Goal: Information Seeking & Learning: Learn about a topic

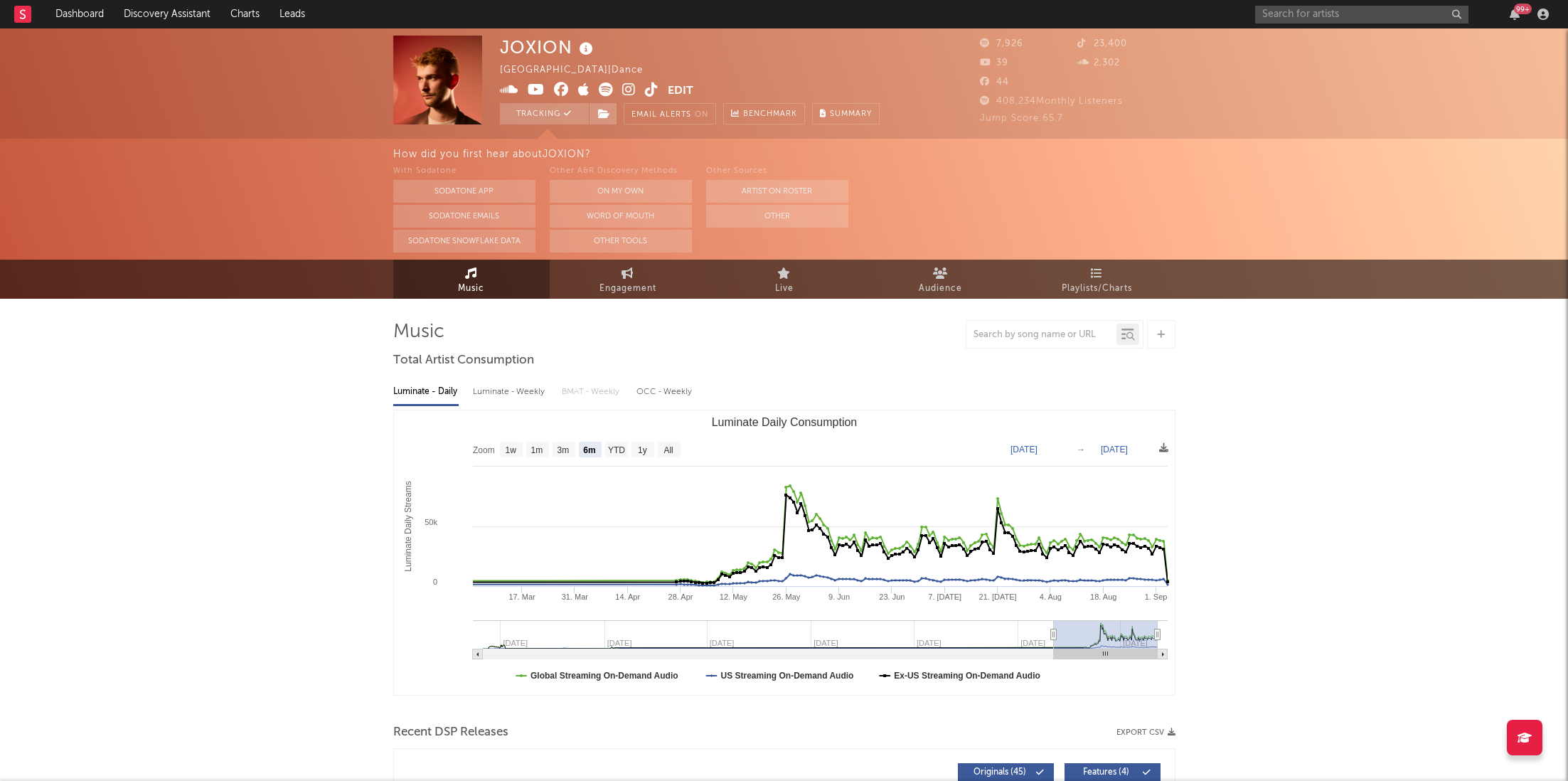
select select "6m"
click at [1522, 14] on div "99 +" at bounding box center [1514, 13] width 21 height 11
click at [1518, 14] on icon "button" at bounding box center [1515, 13] width 10 height 11
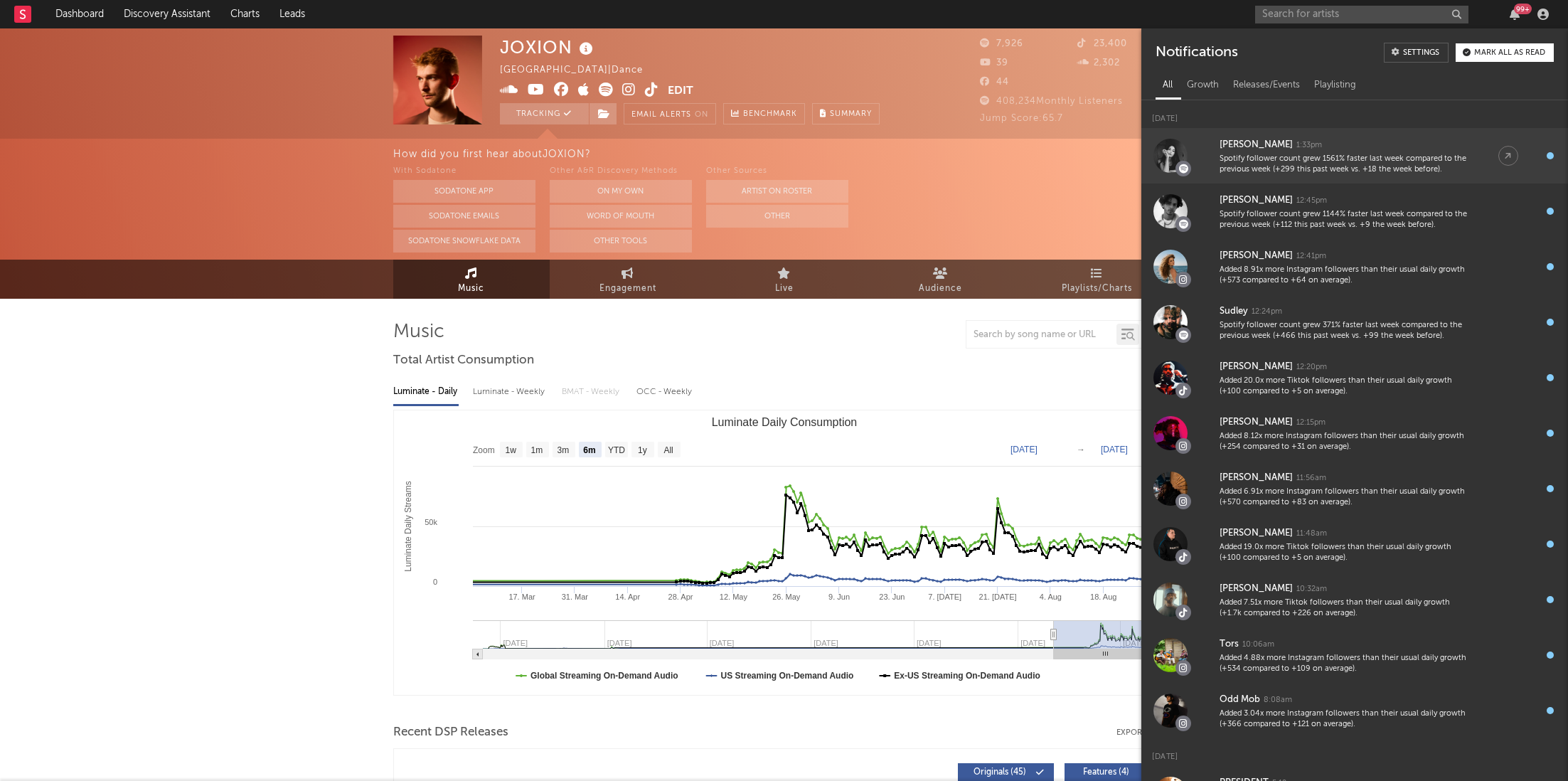
click at [1386, 182] on link "[PERSON_NAME] 1:33pm Spotify follower count grew 1561% faster last week compare…" at bounding box center [1355, 156] width 427 height 56
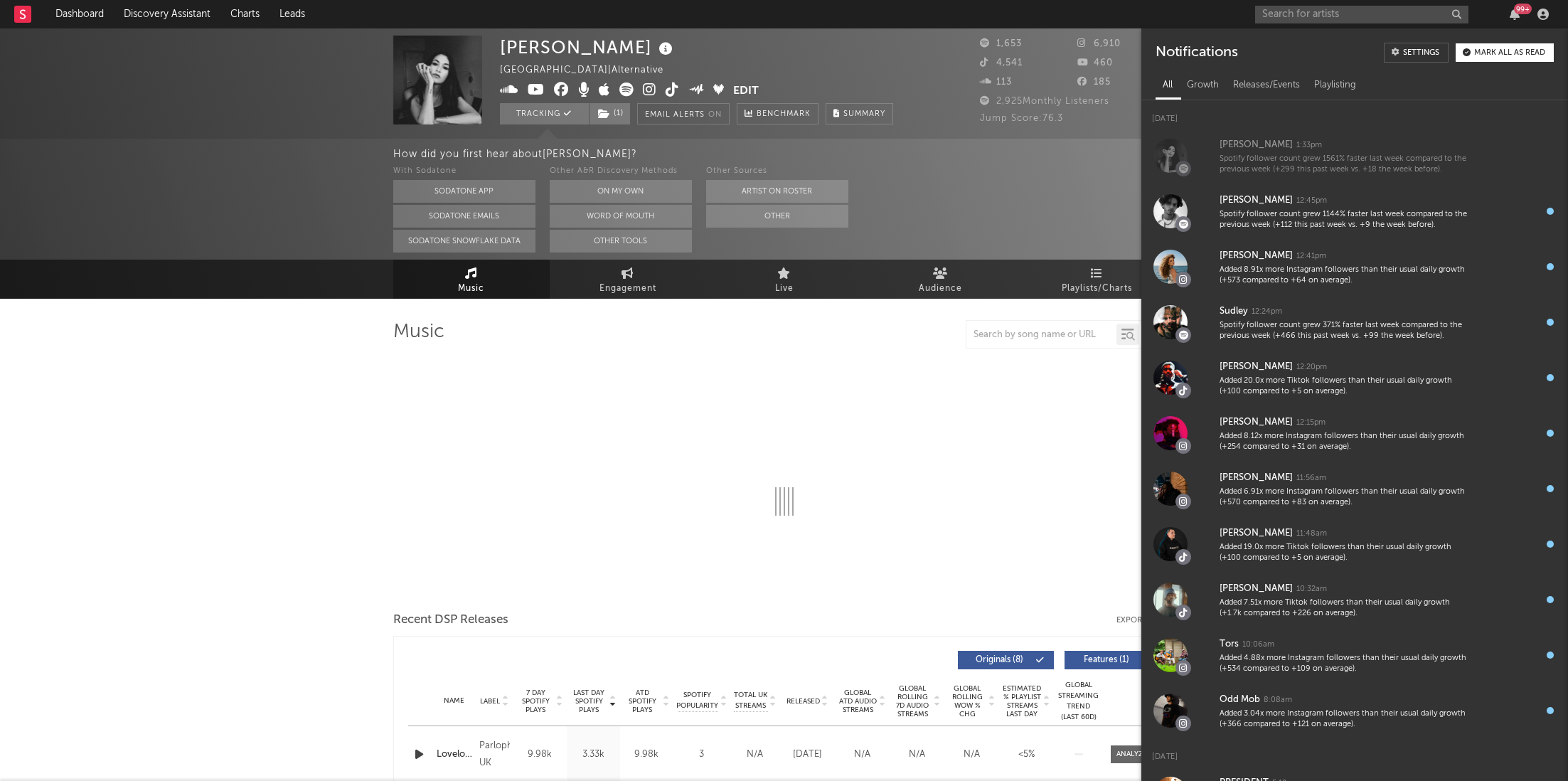
select select "6m"
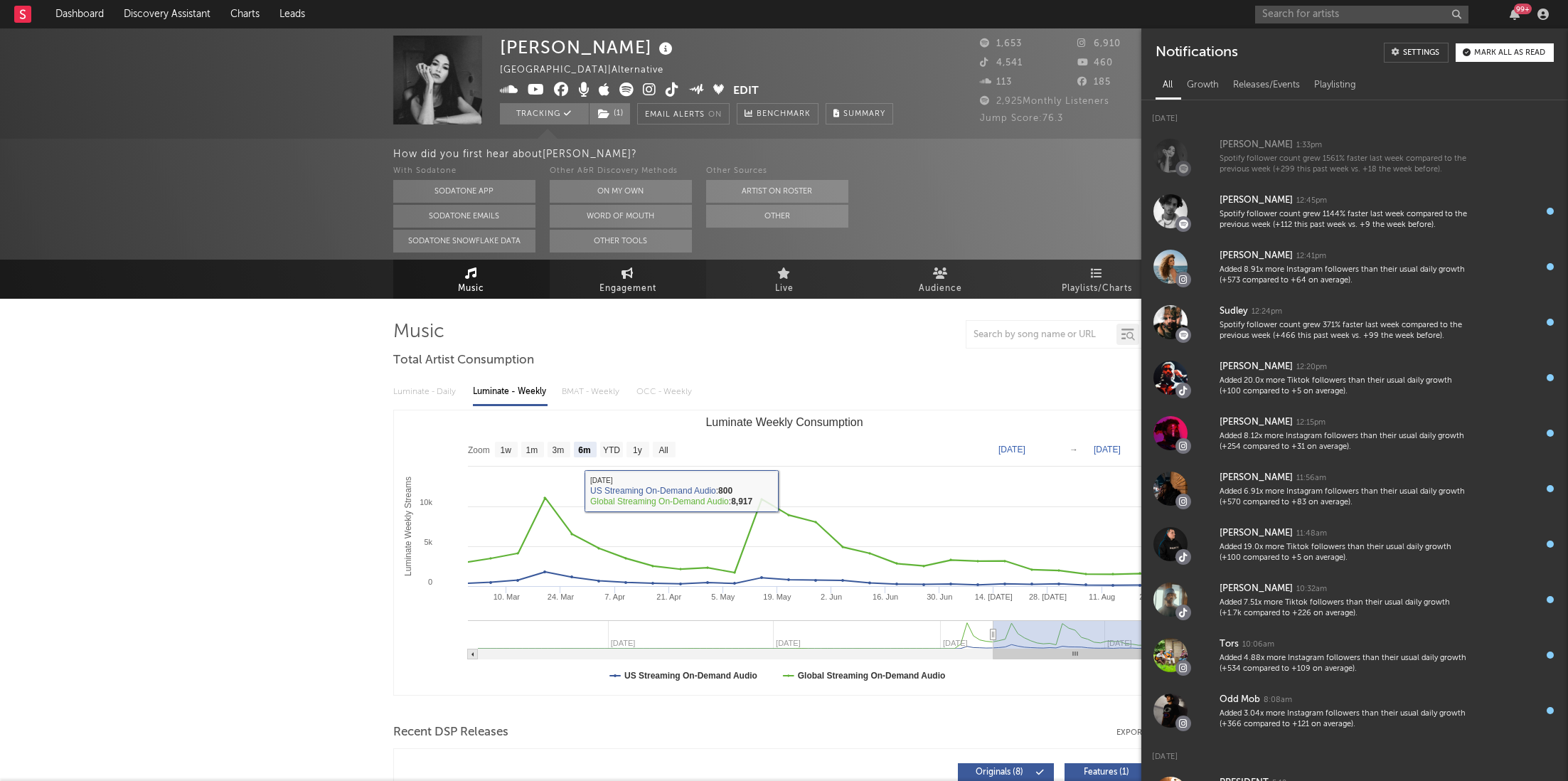
click at [618, 288] on span "Engagement" at bounding box center [627, 288] width 56 height 17
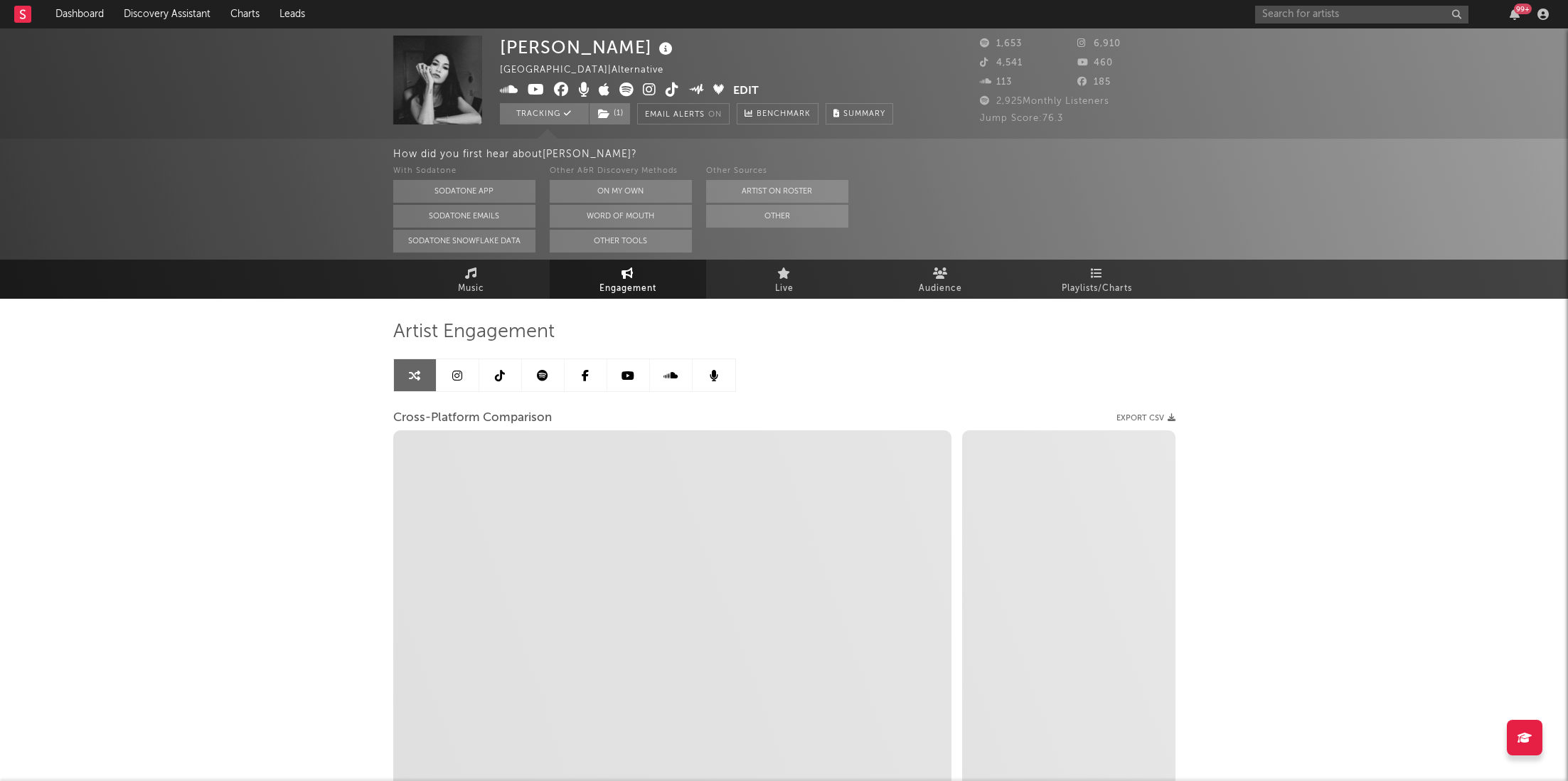
select select "1w"
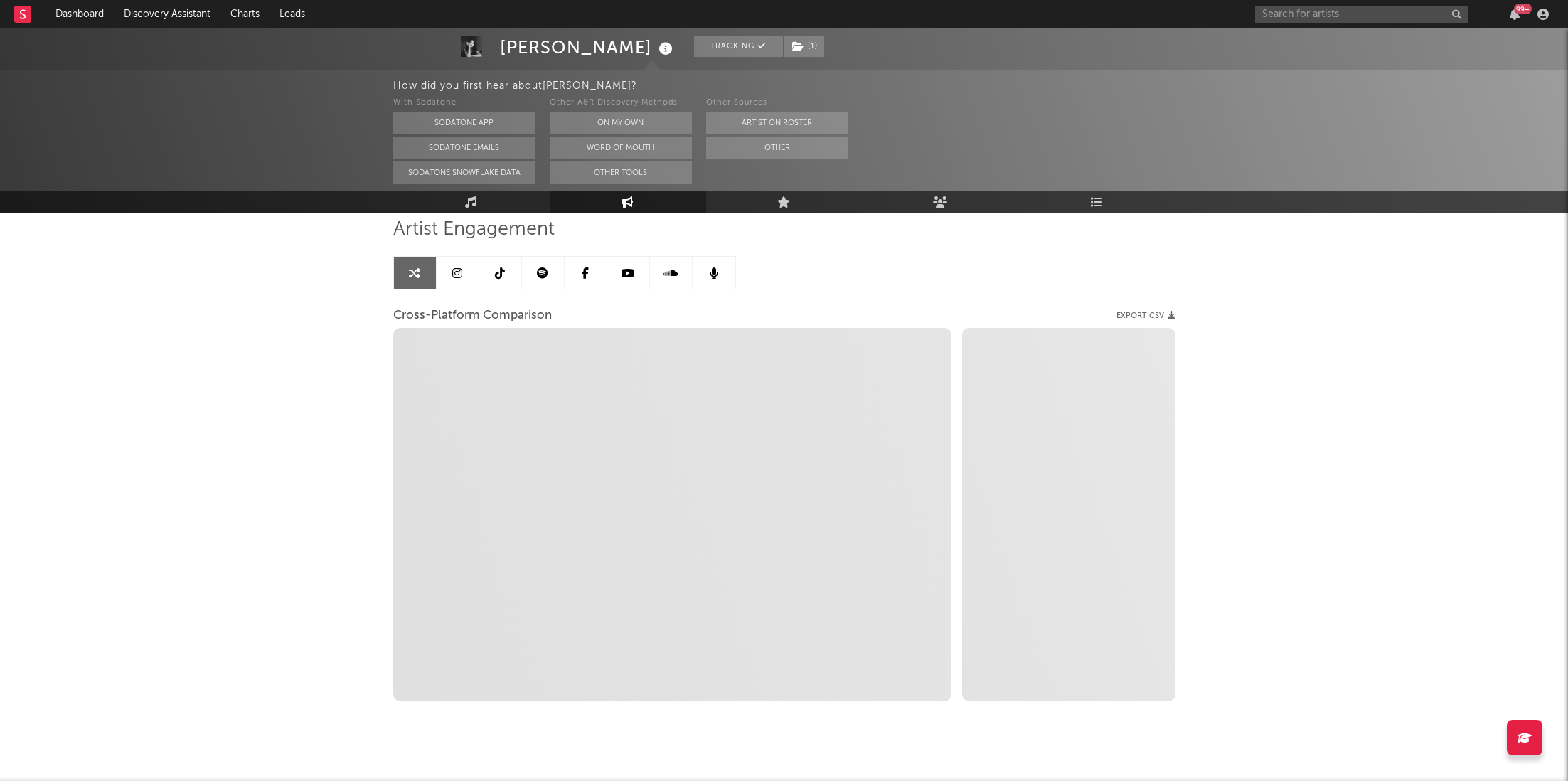
scroll to position [105, 0]
select select "1m"
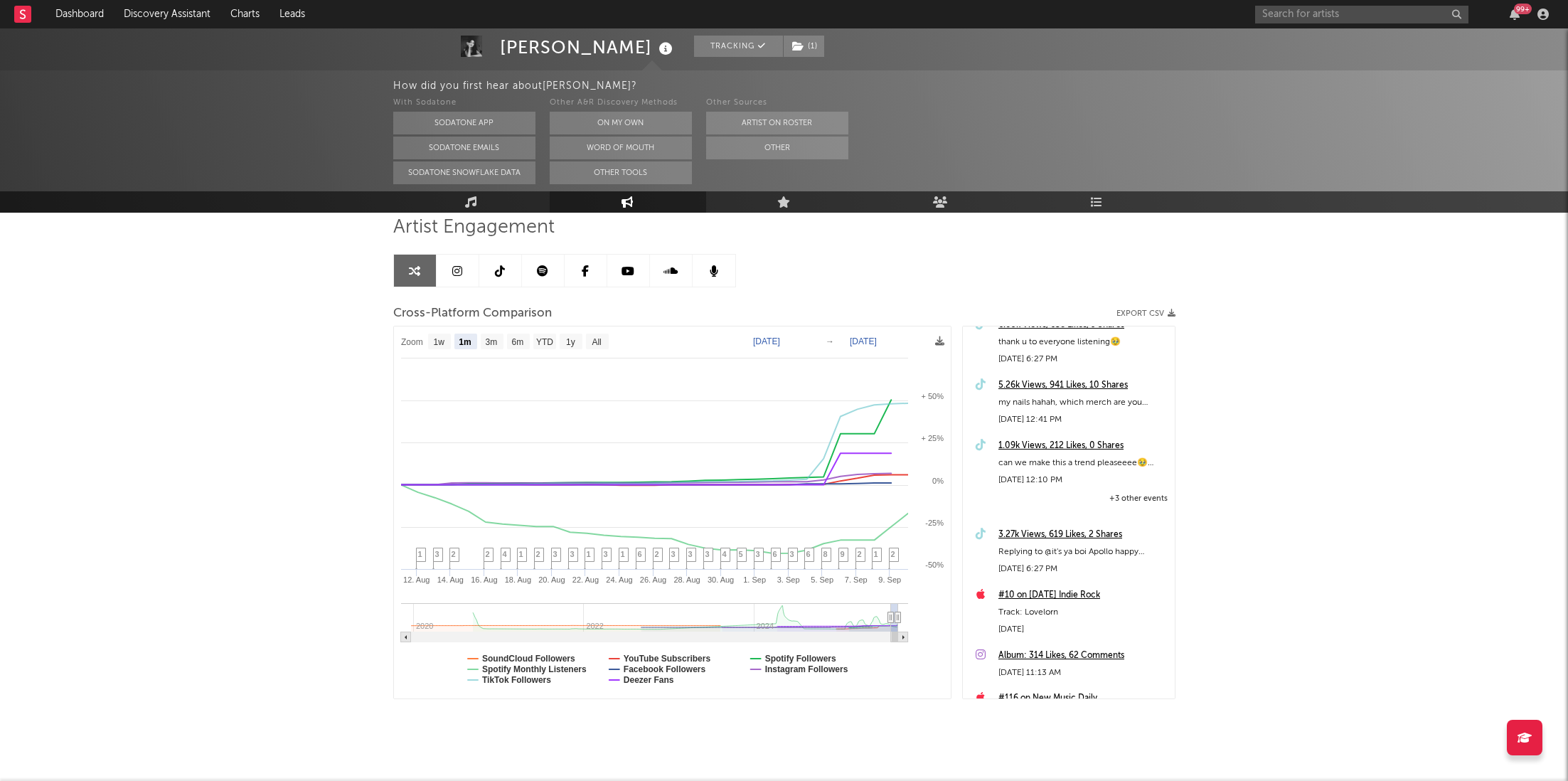
scroll to position [293, 0]
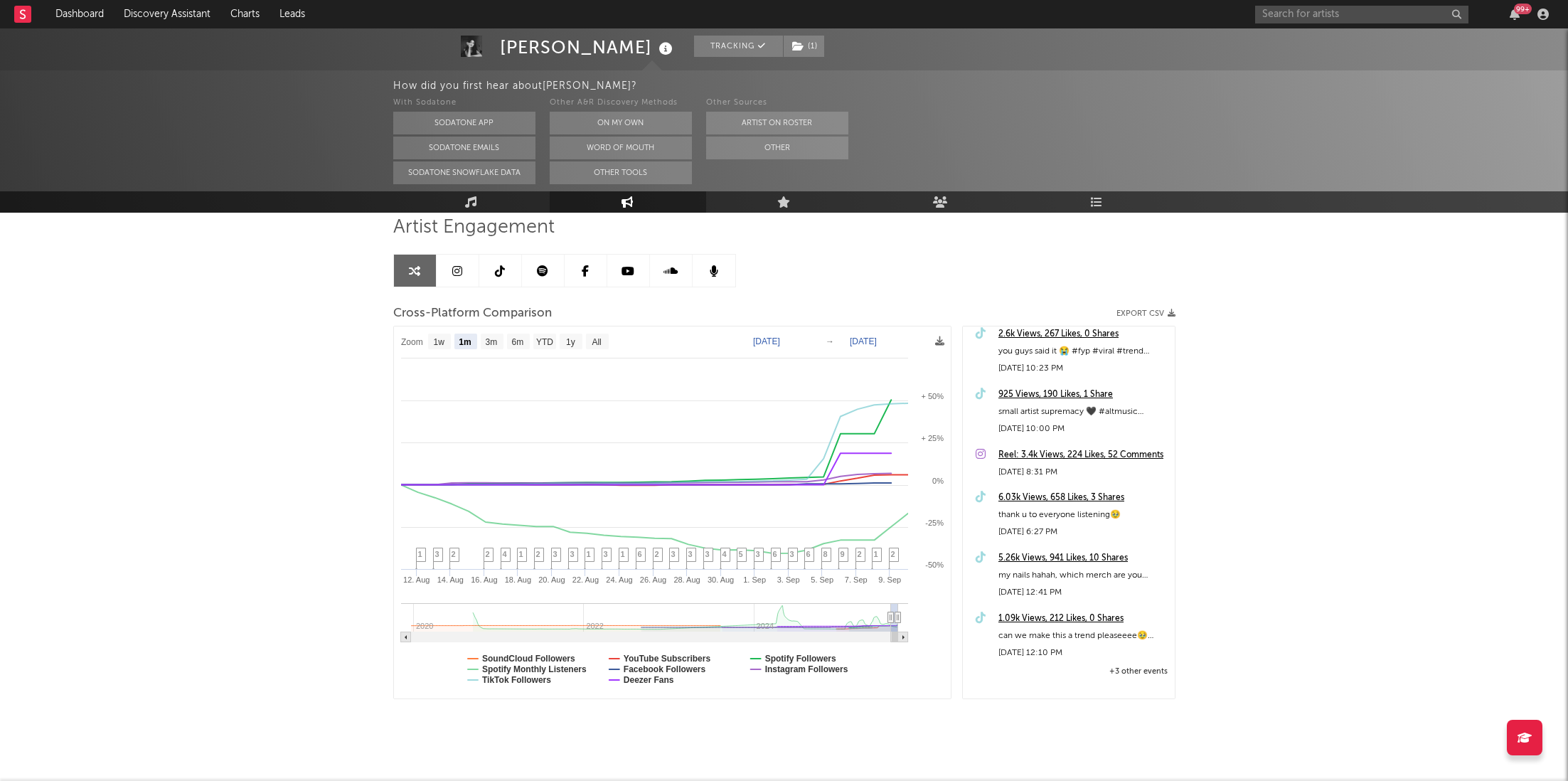
click at [1064, 326] on div "2.6k Views, 267 Likes, 0 Shares" at bounding box center [1083, 334] width 169 height 17
click at [1520, 7] on div "99 +" at bounding box center [1522, 8] width 18 height 11
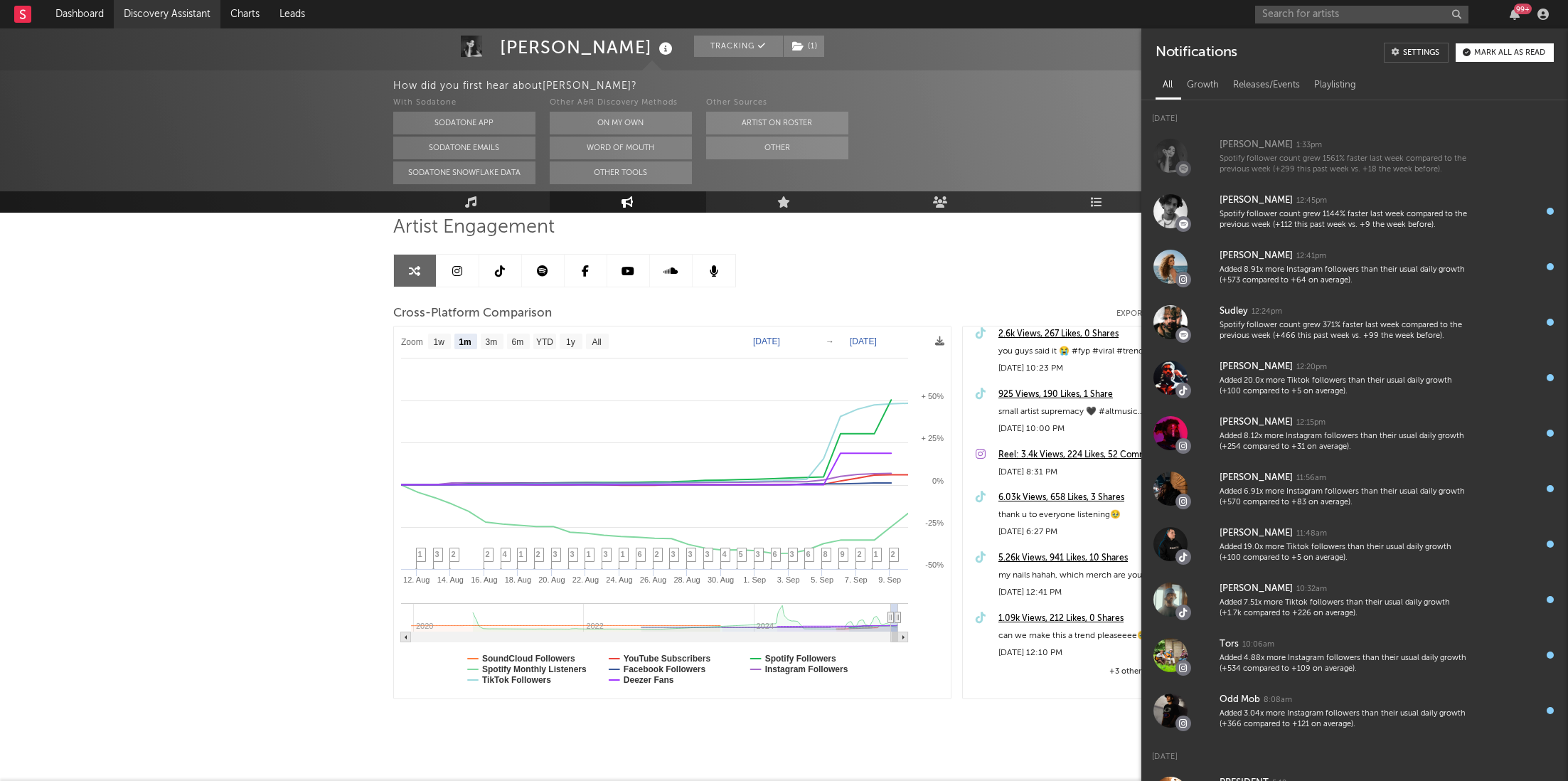
click at [200, 16] on link "Discovery Assistant" at bounding box center [167, 14] width 107 height 29
